Goal: Information Seeking & Learning: Learn about a topic

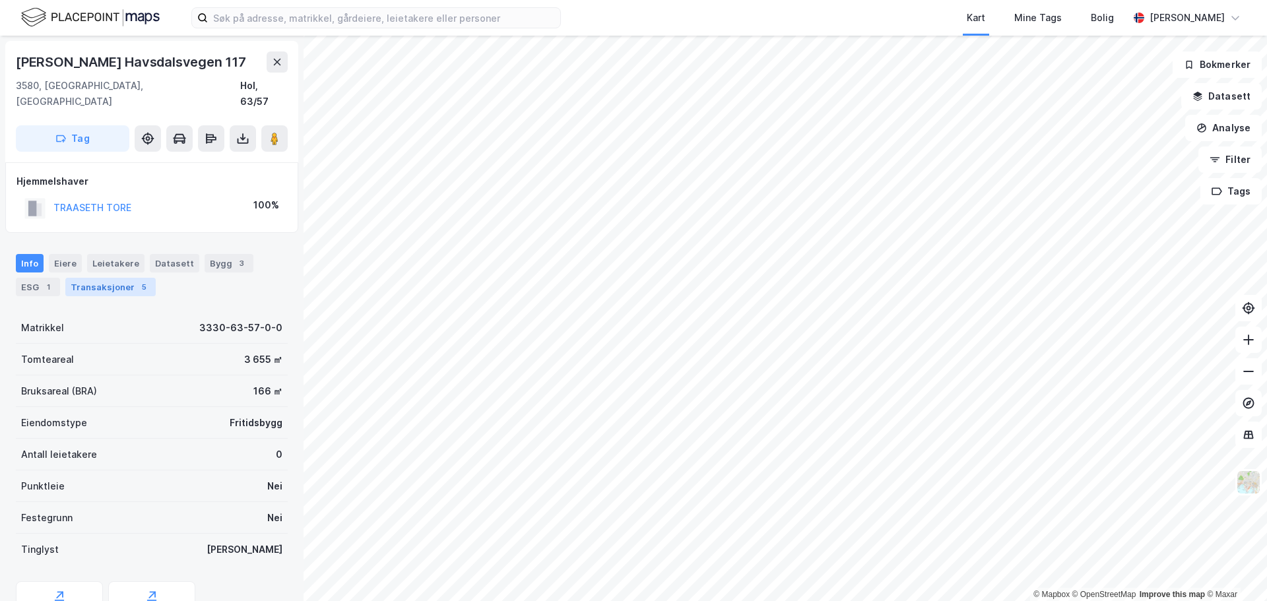
click at [118, 278] on div "Transaksjoner 5" at bounding box center [110, 287] width 90 height 18
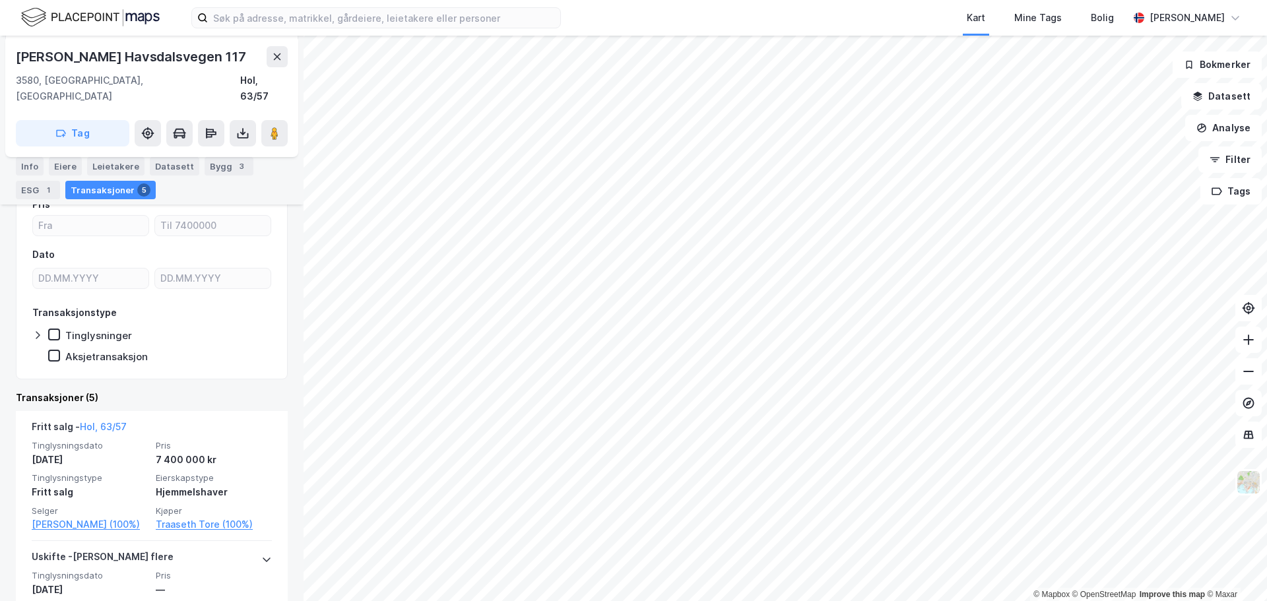
scroll to position [198, 0]
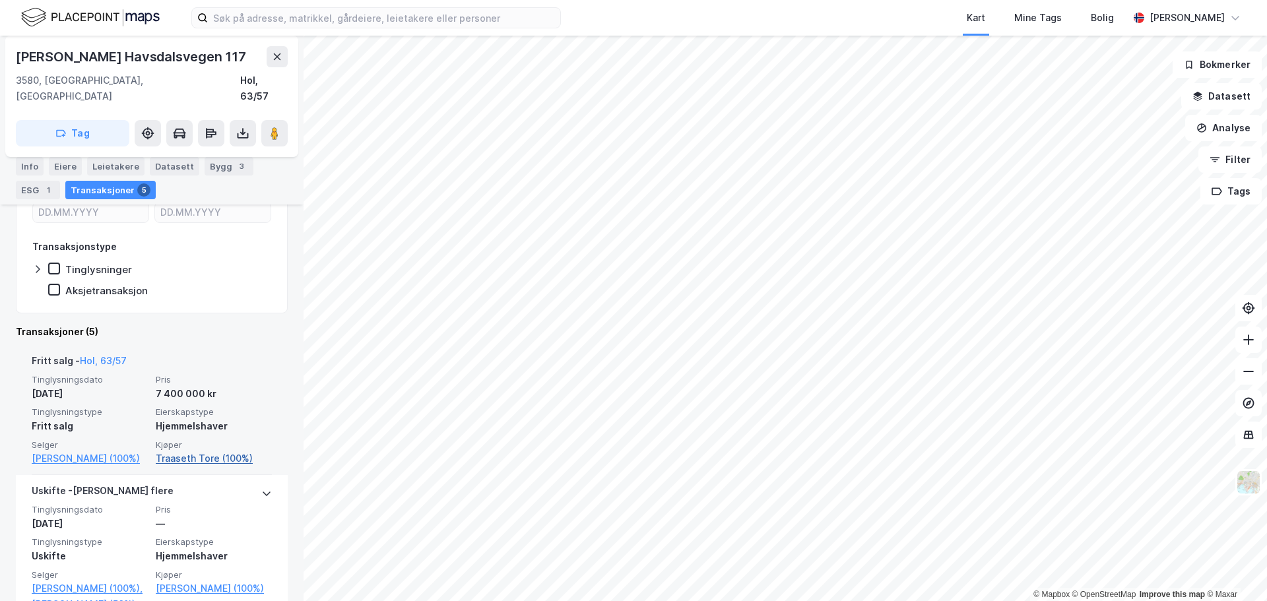
click at [228, 451] on link "Traaseth Tore (100%)" at bounding box center [214, 459] width 116 height 16
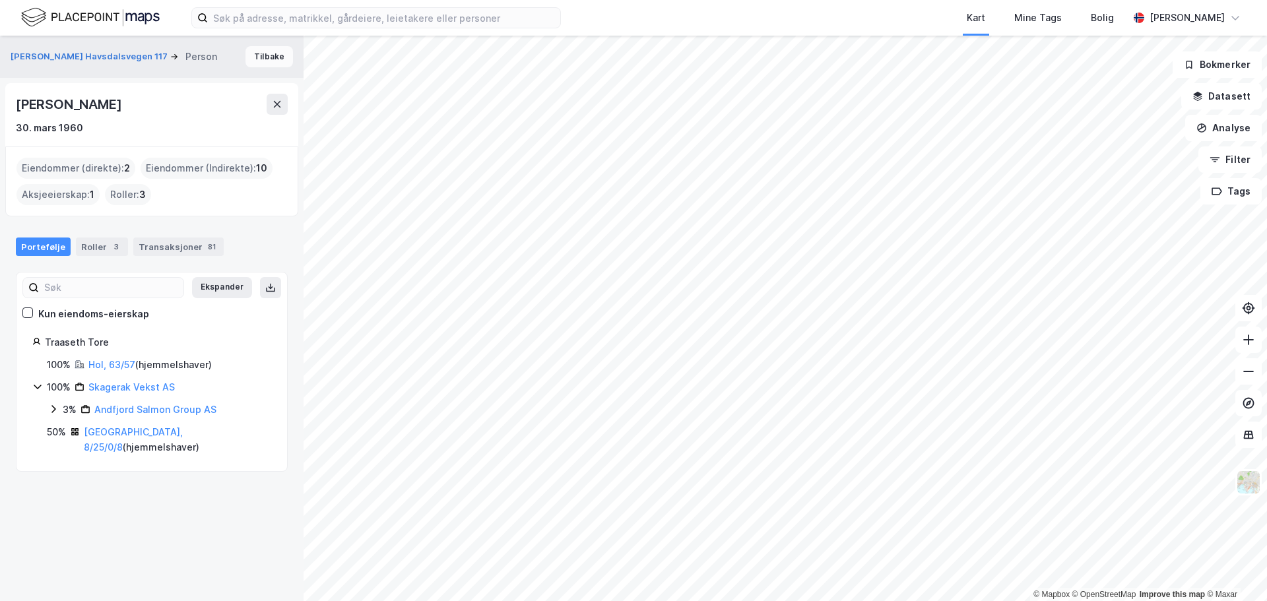
click at [264, 58] on button "Tilbake" at bounding box center [270, 56] width 48 height 21
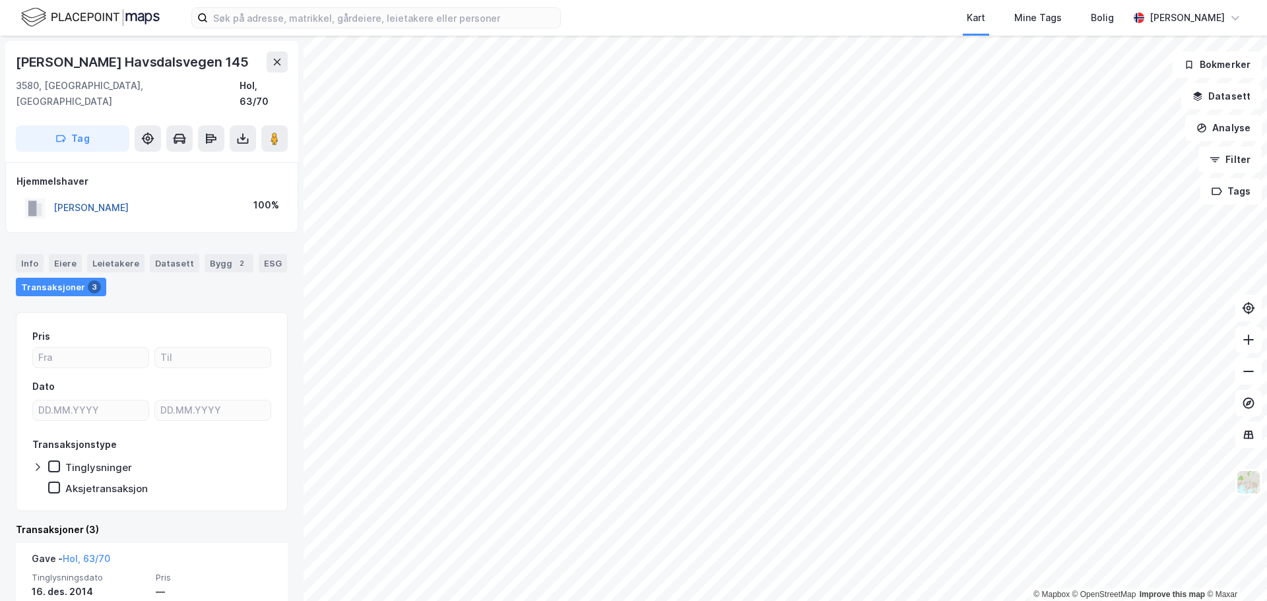
click at [0, 0] on button "[PERSON_NAME]" at bounding box center [0, 0] width 0 height 0
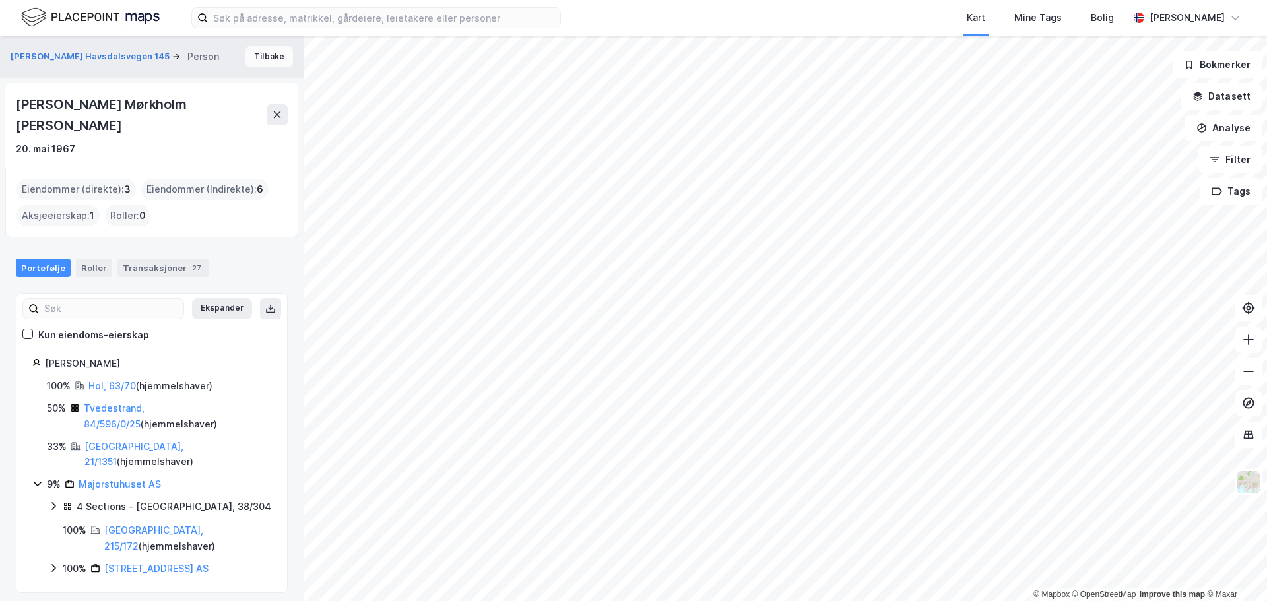
click at [261, 53] on button "Tilbake" at bounding box center [270, 56] width 48 height 21
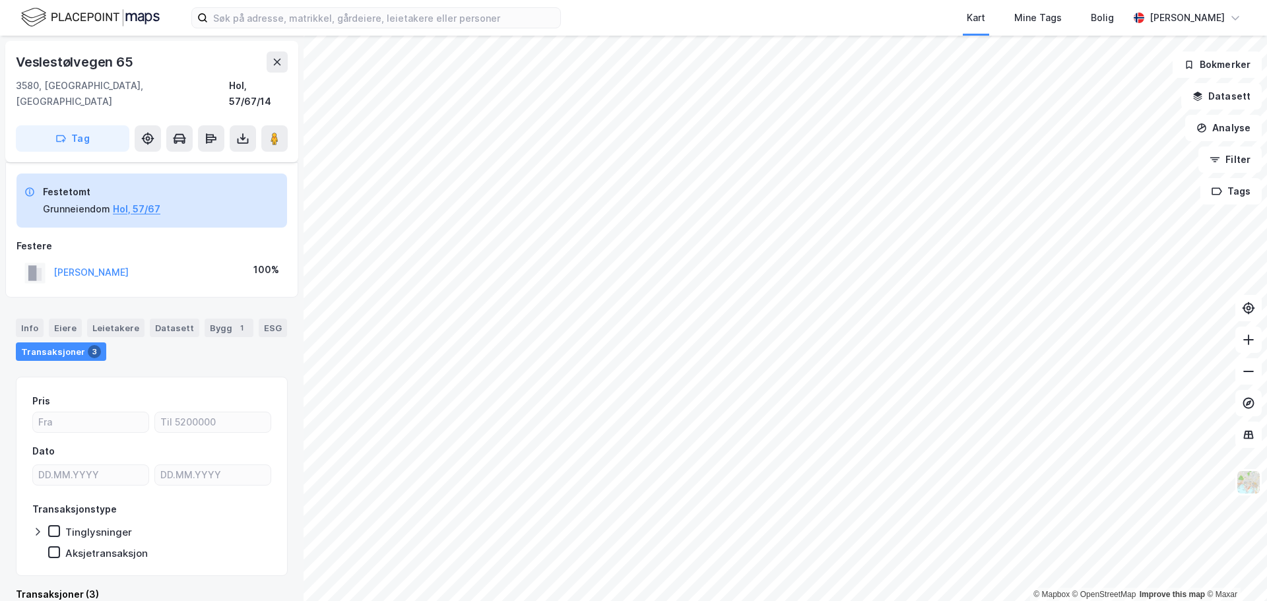
scroll to position [7, 0]
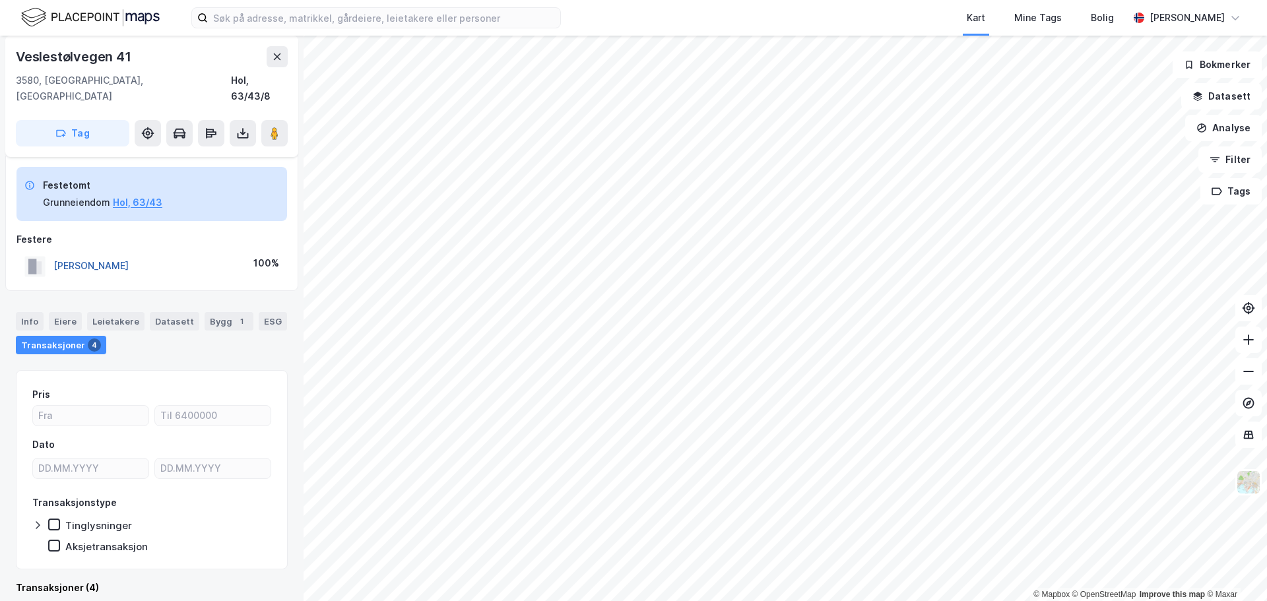
click at [0, 0] on button "[PERSON_NAME]" at bounding box center [0, 0] width 0 height 0
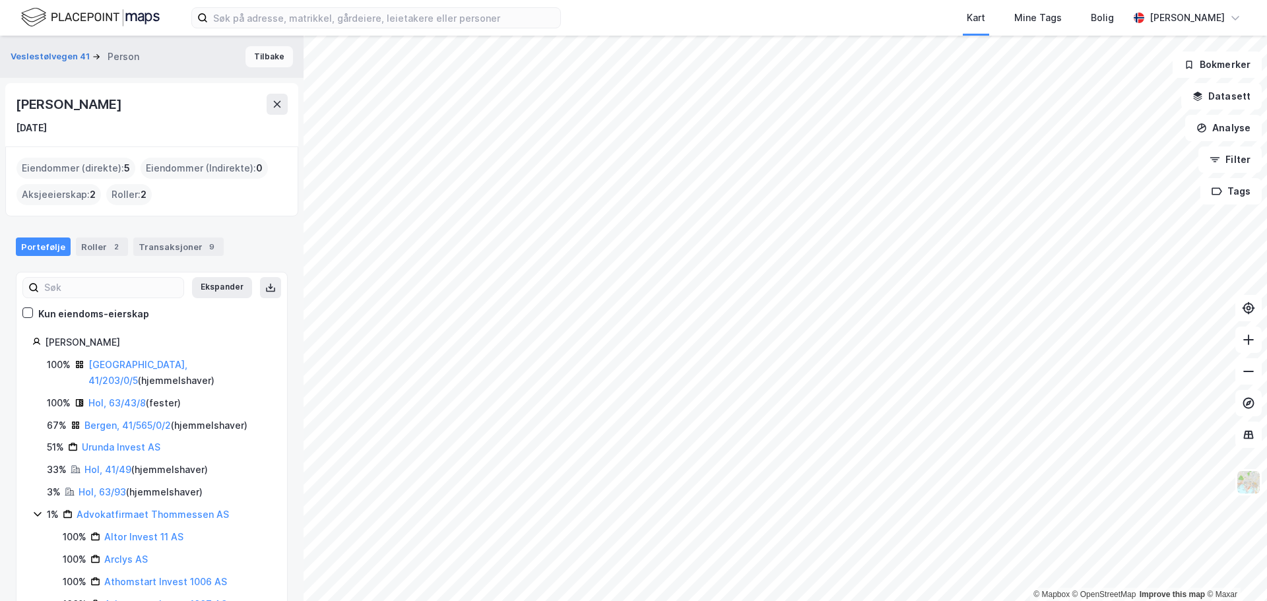
click at [258, 47] on button "Tilbake" at bounding box center [270, 56] width 48 height 21
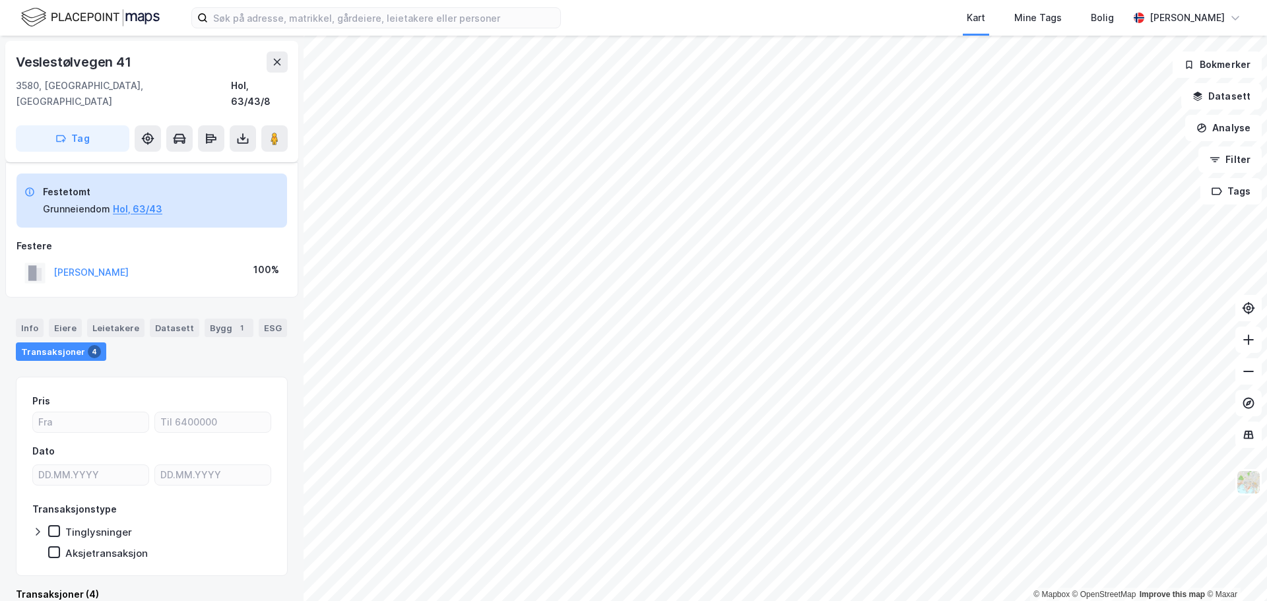
scroll to position [7, 0]
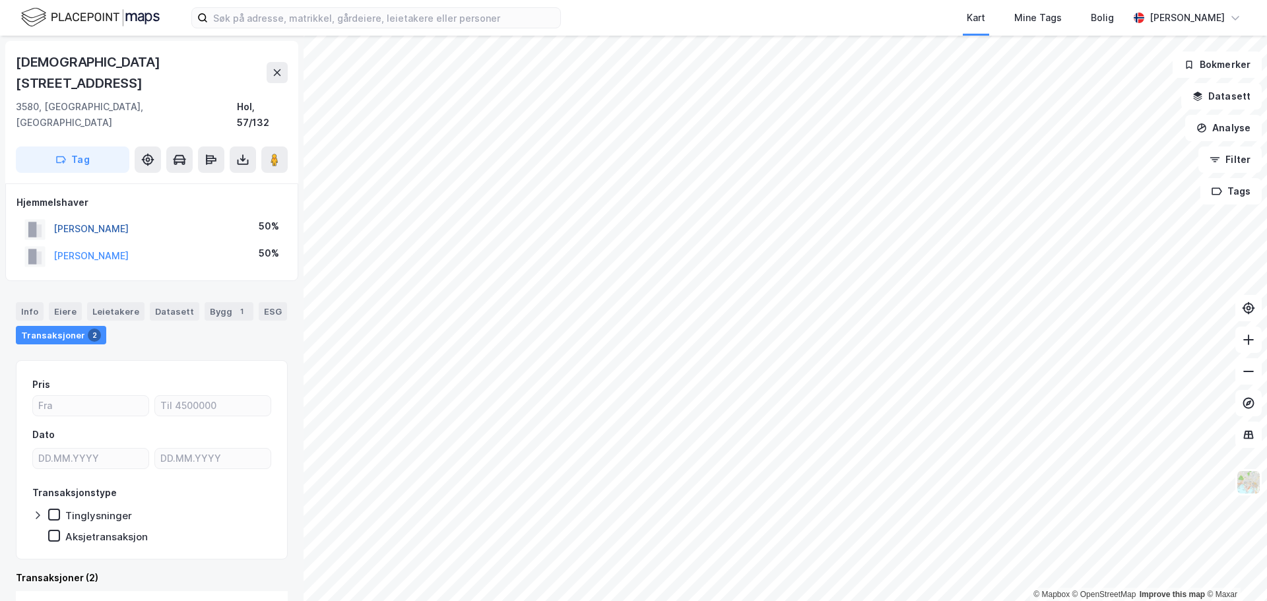
click at [0, 0] on button "[PERSON_NAME]" at bounding box center [0, 0] width 0 height 0
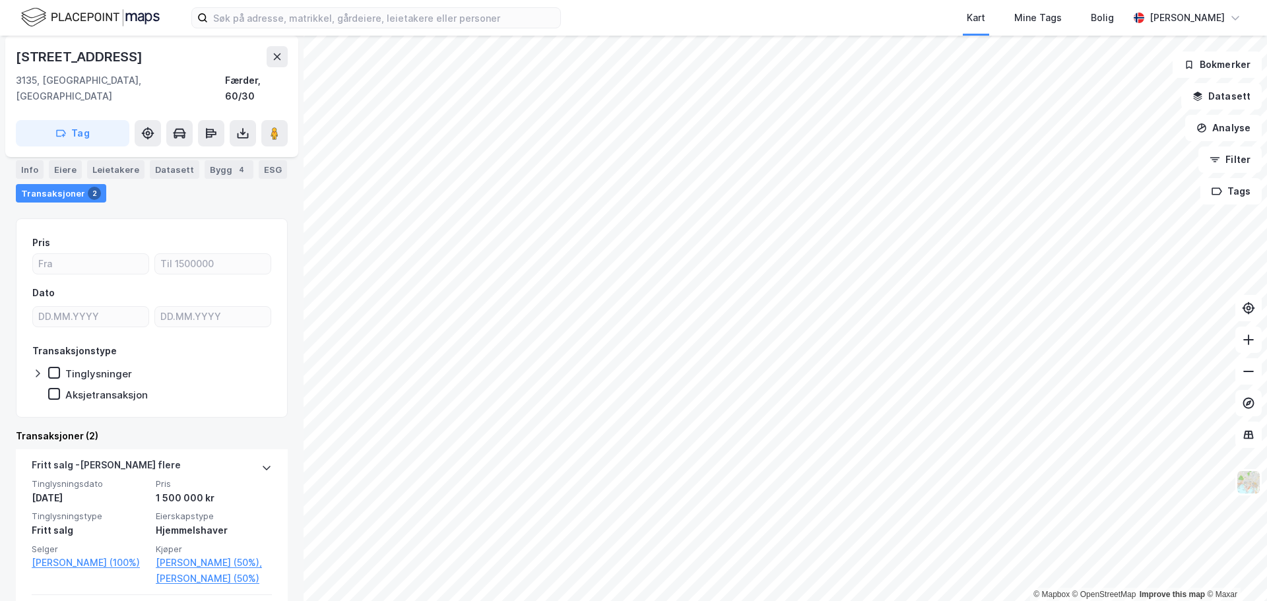
scroll to position [205, 0]
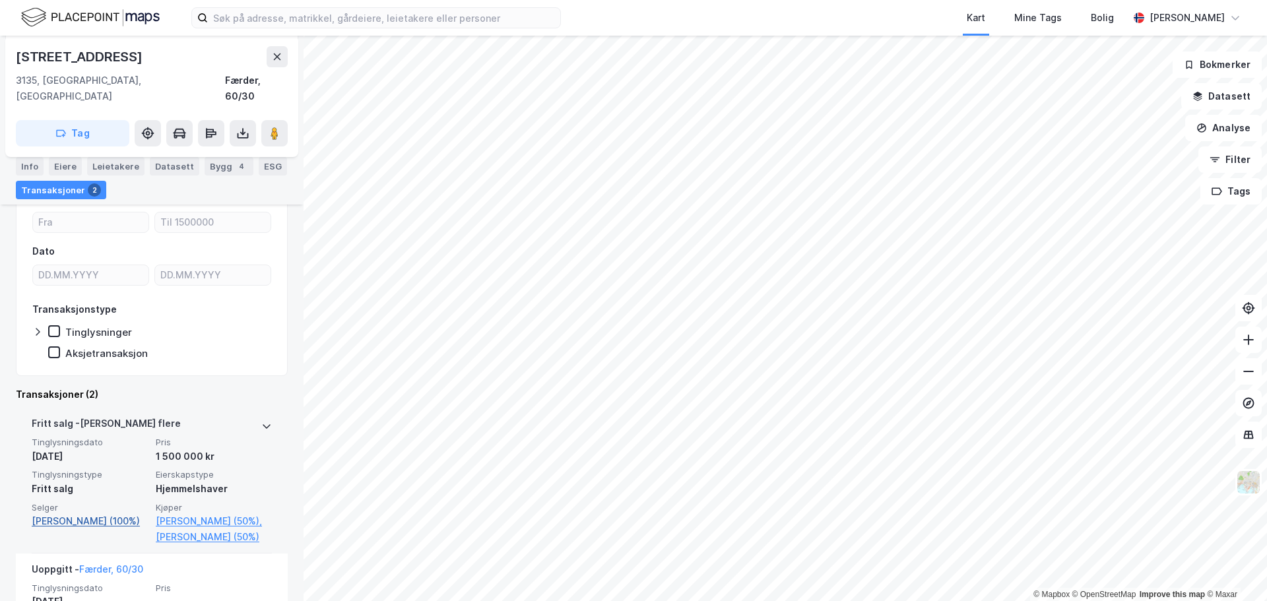
click at [71, 514] on link "[PERSON_NAME] (100%)" at bounding box center [90, 522] width 116 height 16
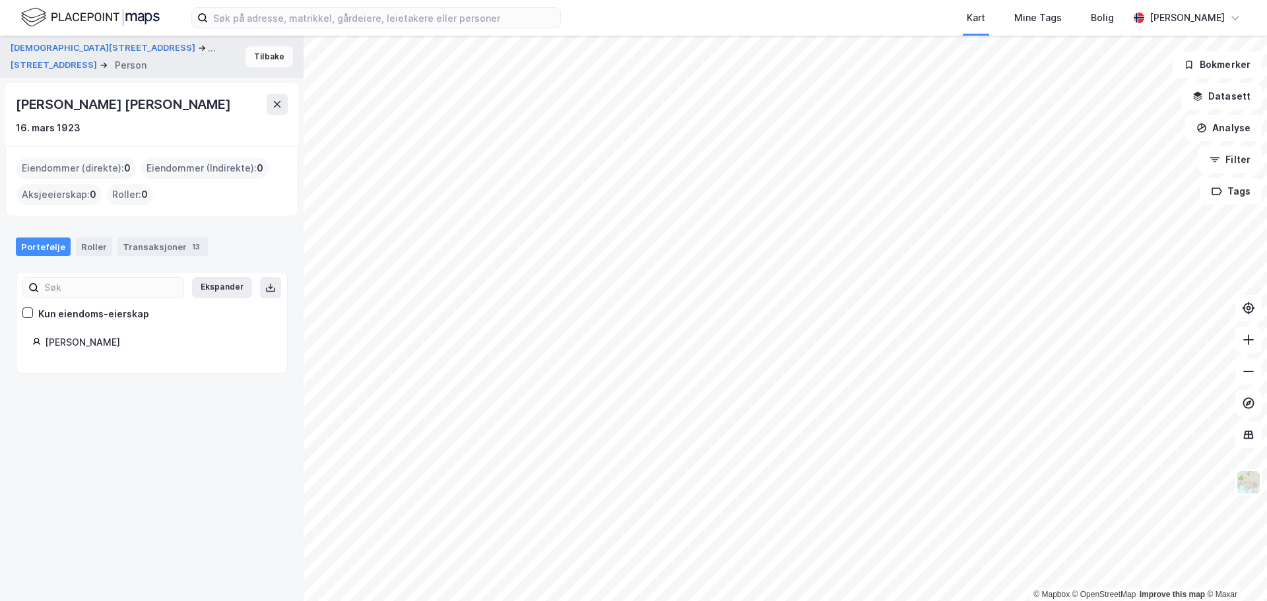
click at [261, 55] on button "Tilbake" at bounding box center [270, 56] width 48 height 21
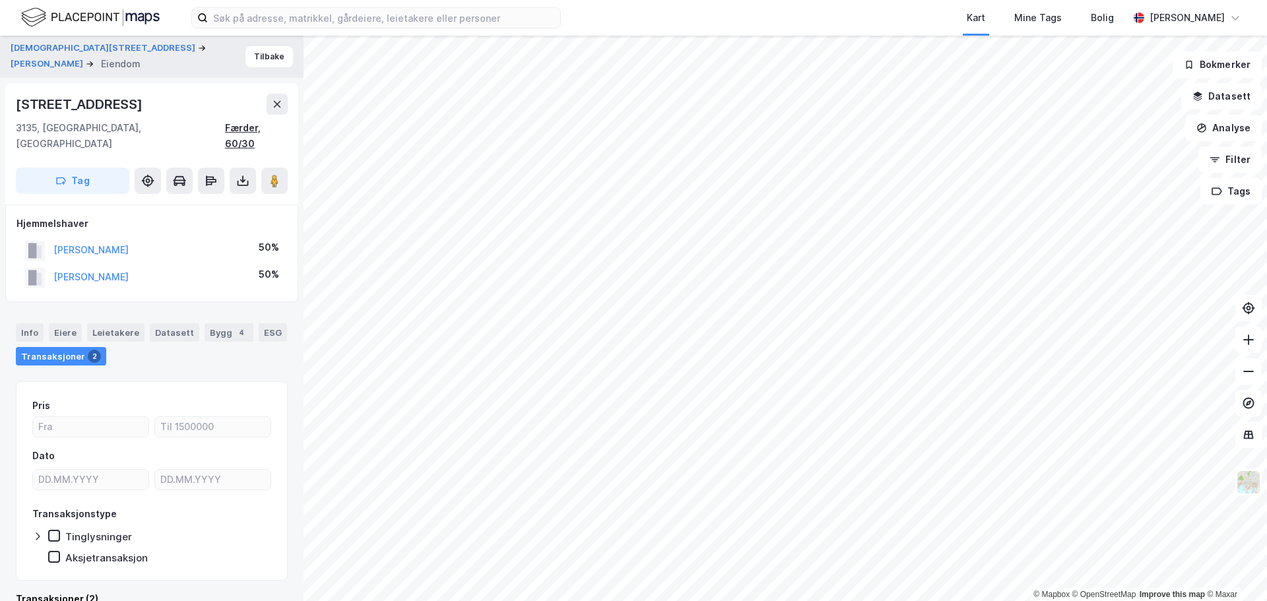
scroll to position [11, 0]
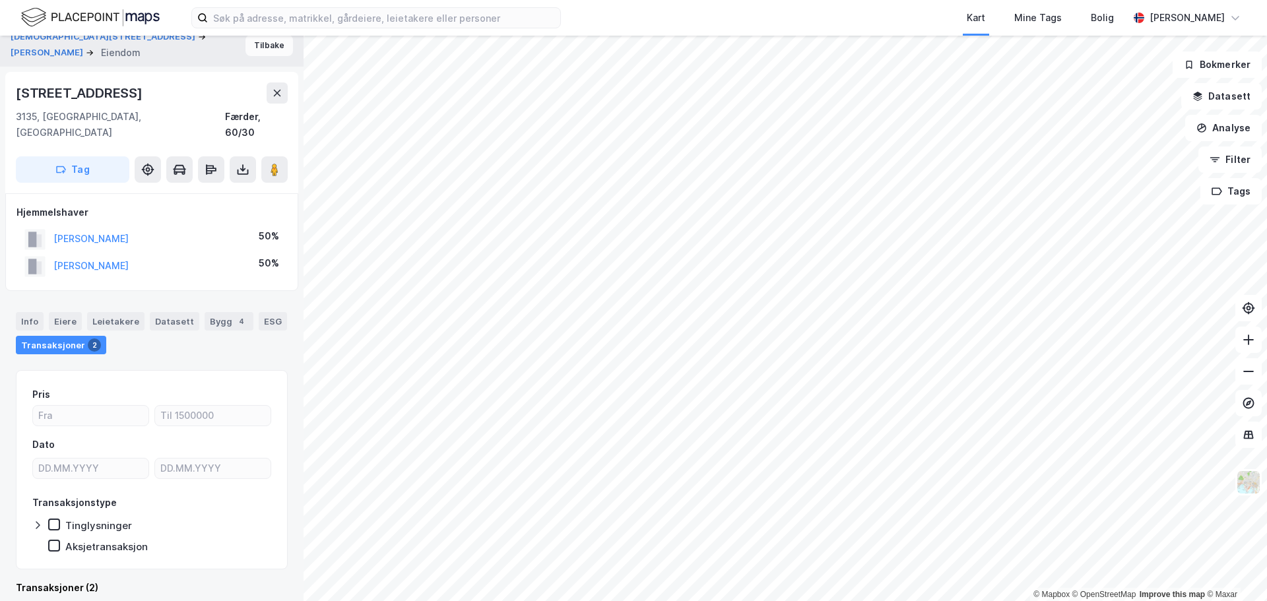
click at [263, 50] on button "Tilbake" at bounding box center [270, 45] width 48 height 21
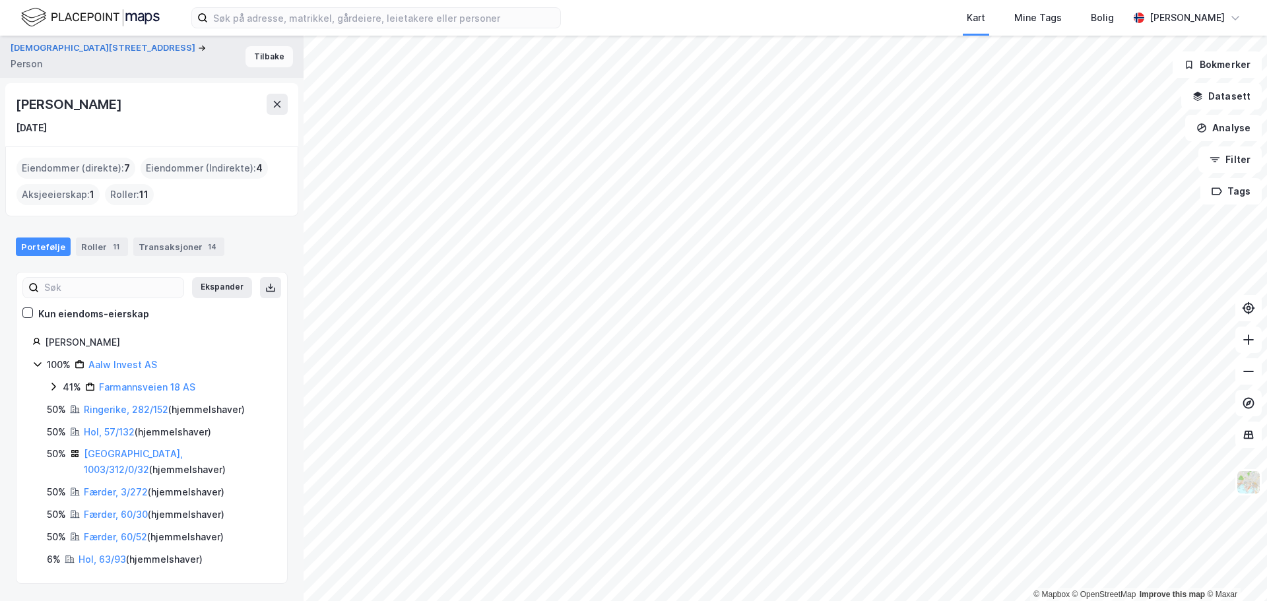
click at [262, 57] on button "Tilbake" at bounding box center [270, 56] width 48 height 21
